Goal: Transaction & Acquisition: Purchase product/service

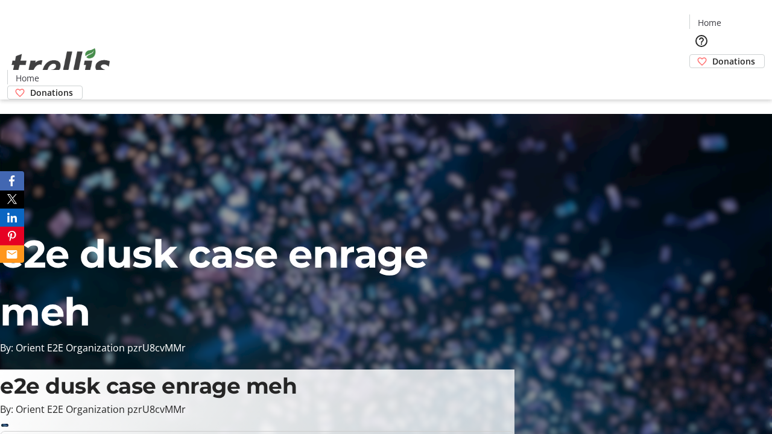
click at [713, 55] on span "Donations" at bounding box center [734, 61] width 43 height 13
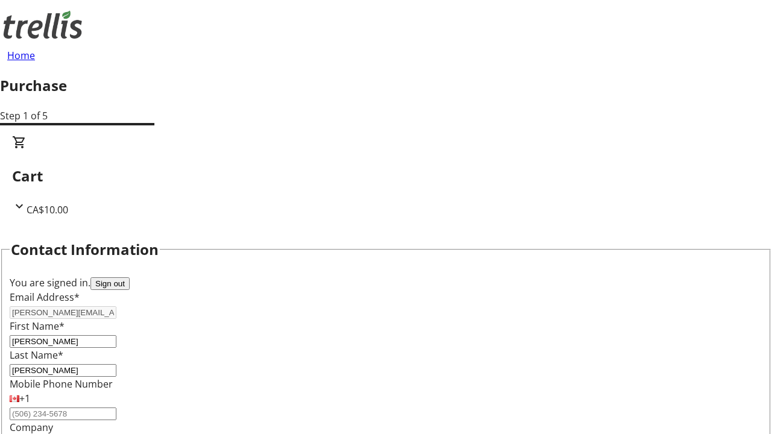
scroll to position [195, 0]
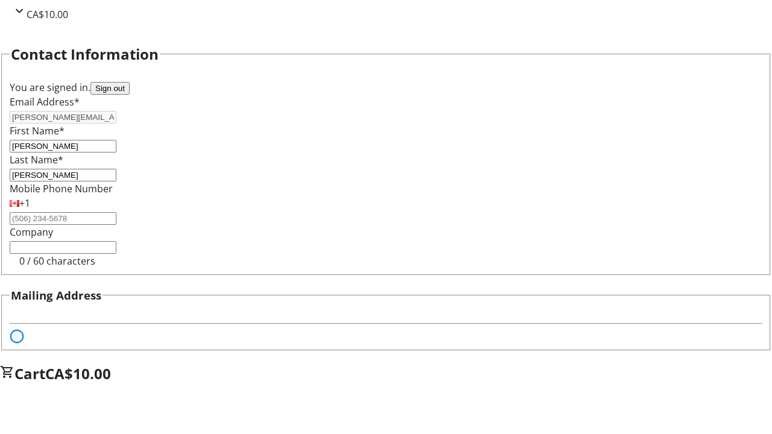
select select "BC"
select select "CA"
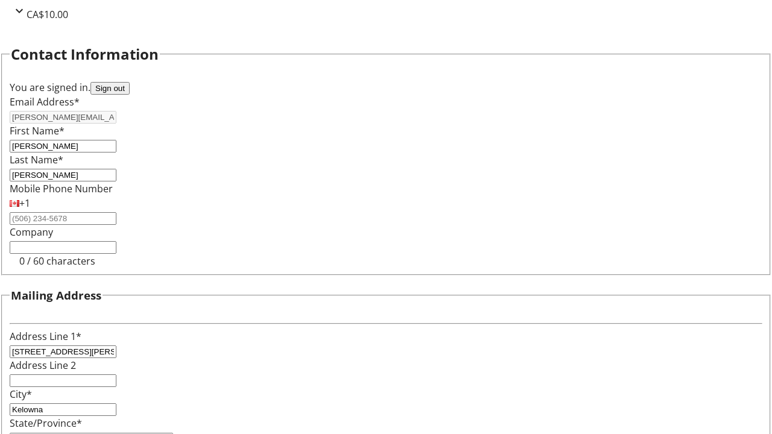
type input "V1Y 0C2"
